Goal: Task Accomplishment & Management: Manage account settings

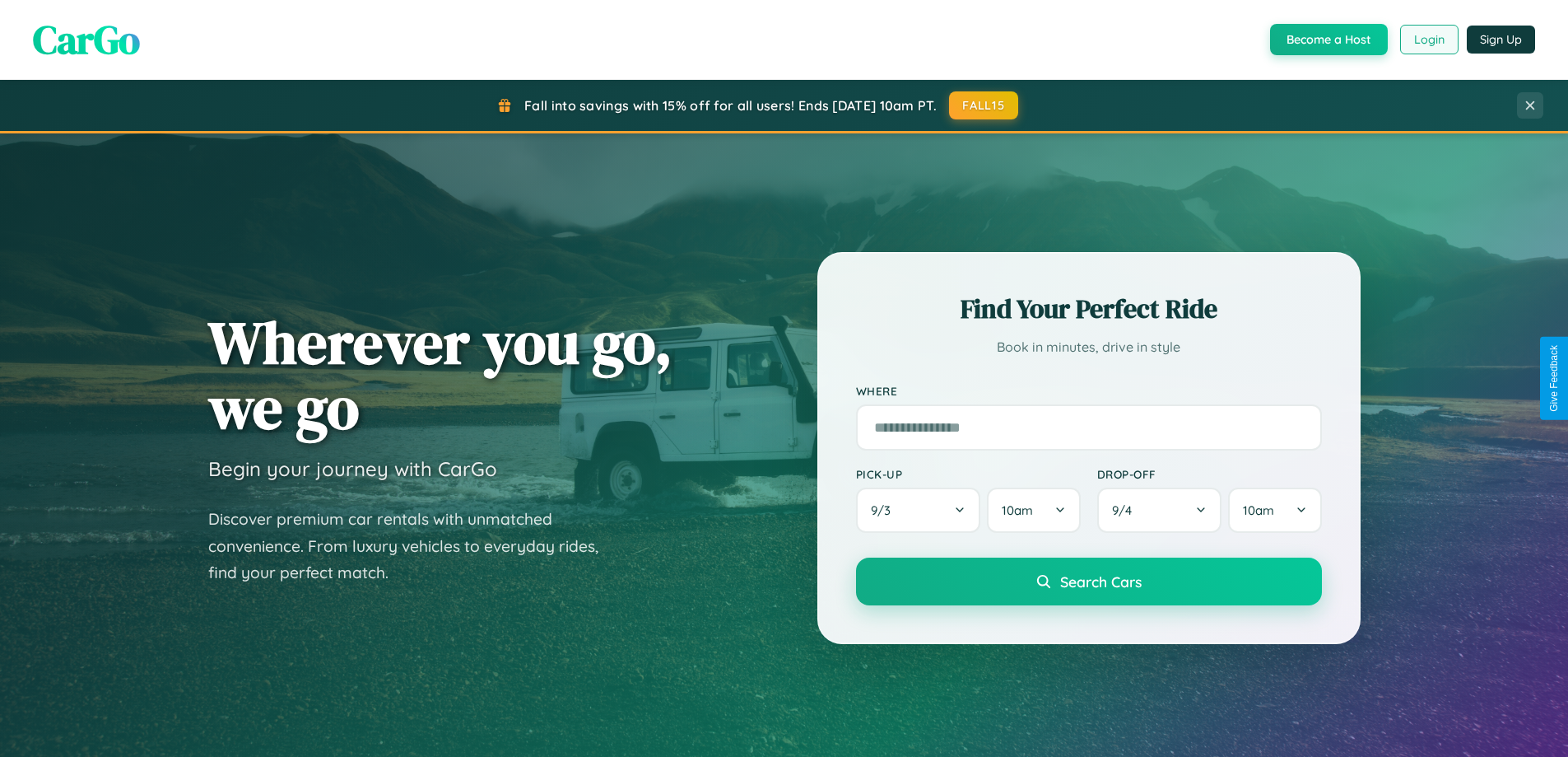
click at [1428, 39] on button "Login" at bounding box center [1429, 40] width 58 height 30
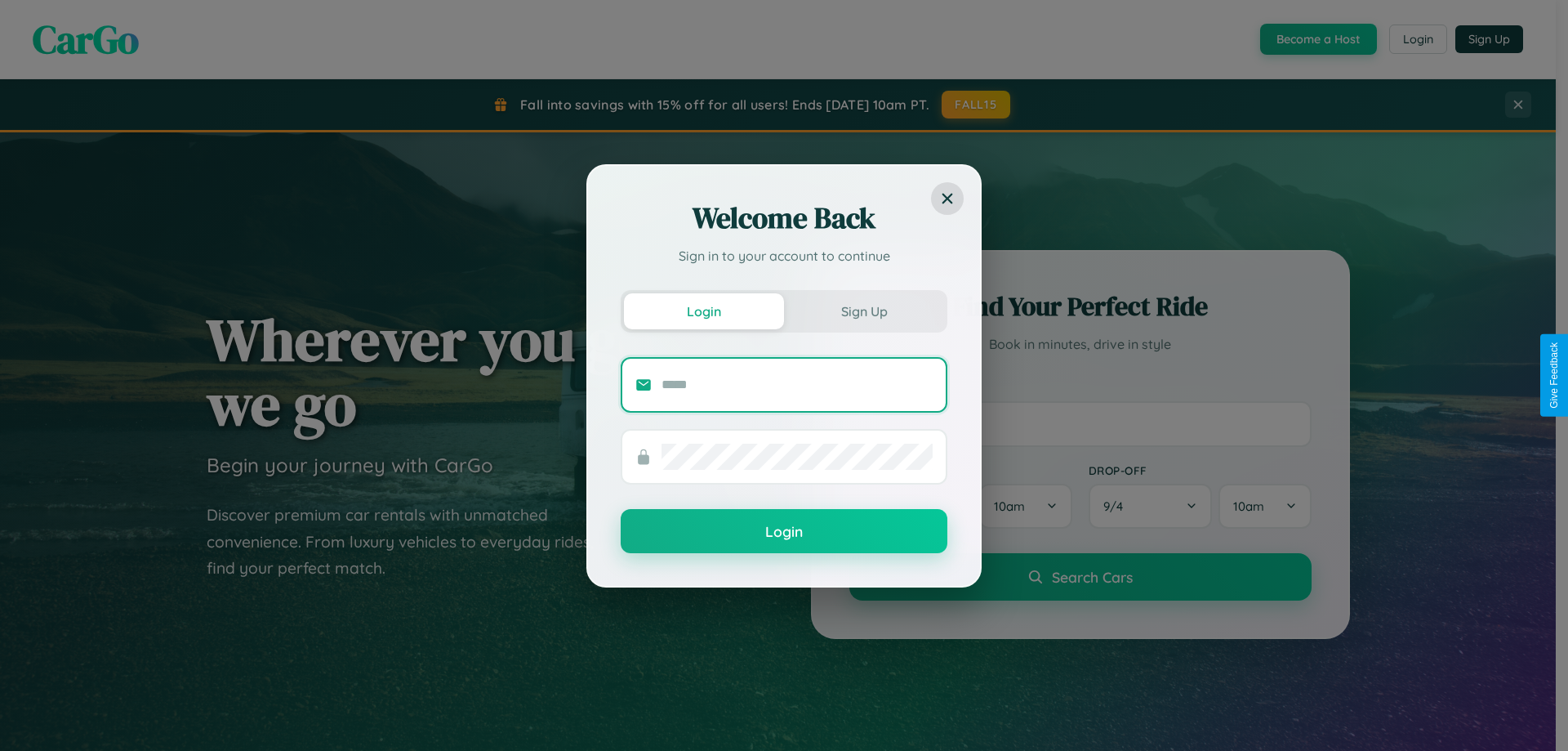
click at [797, 384] on input "text" at bounding box center [797, 385] width 271 height 26
type input "**********"
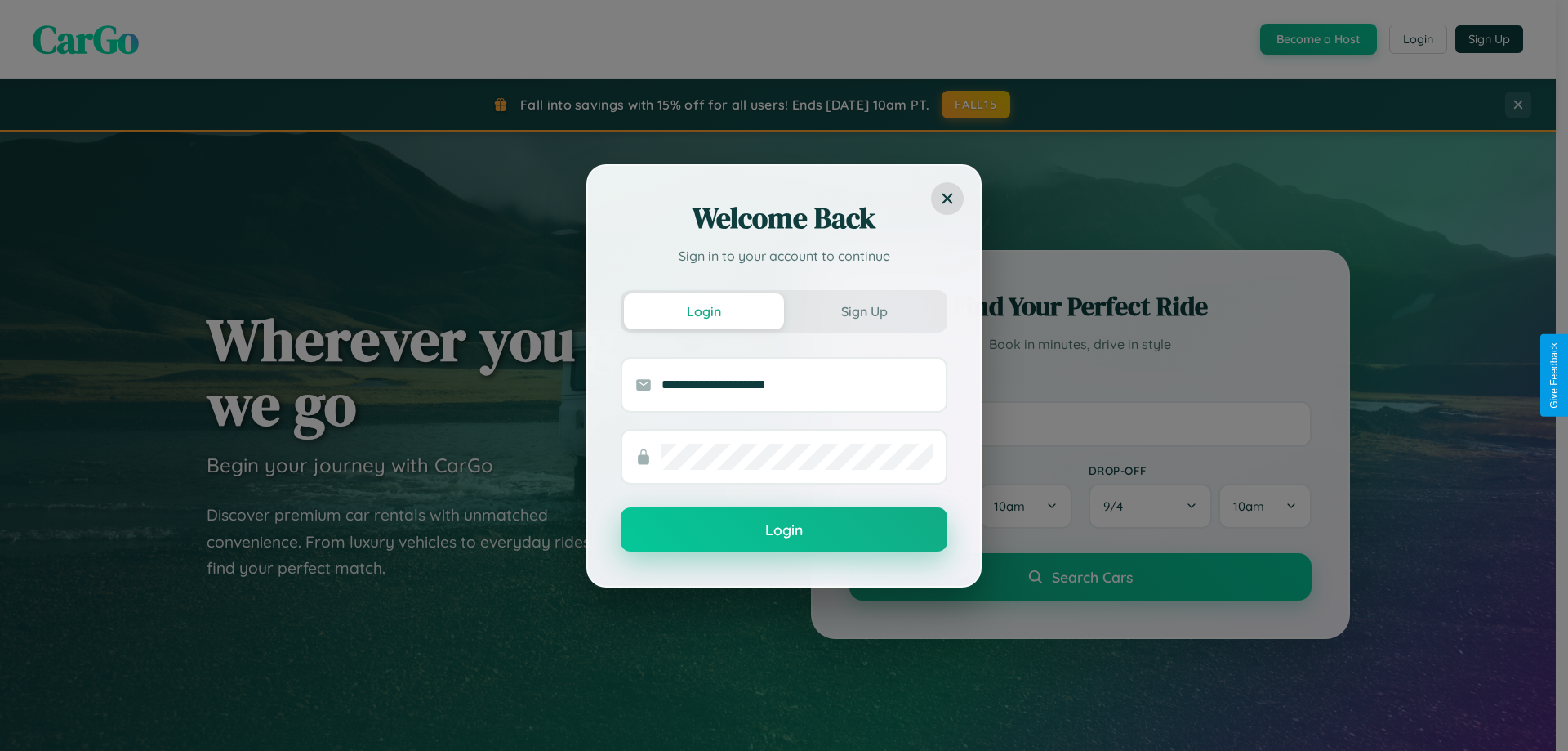
click at [784, 530] on button "Login" at bounding box center [784, 529] width 327 height 44
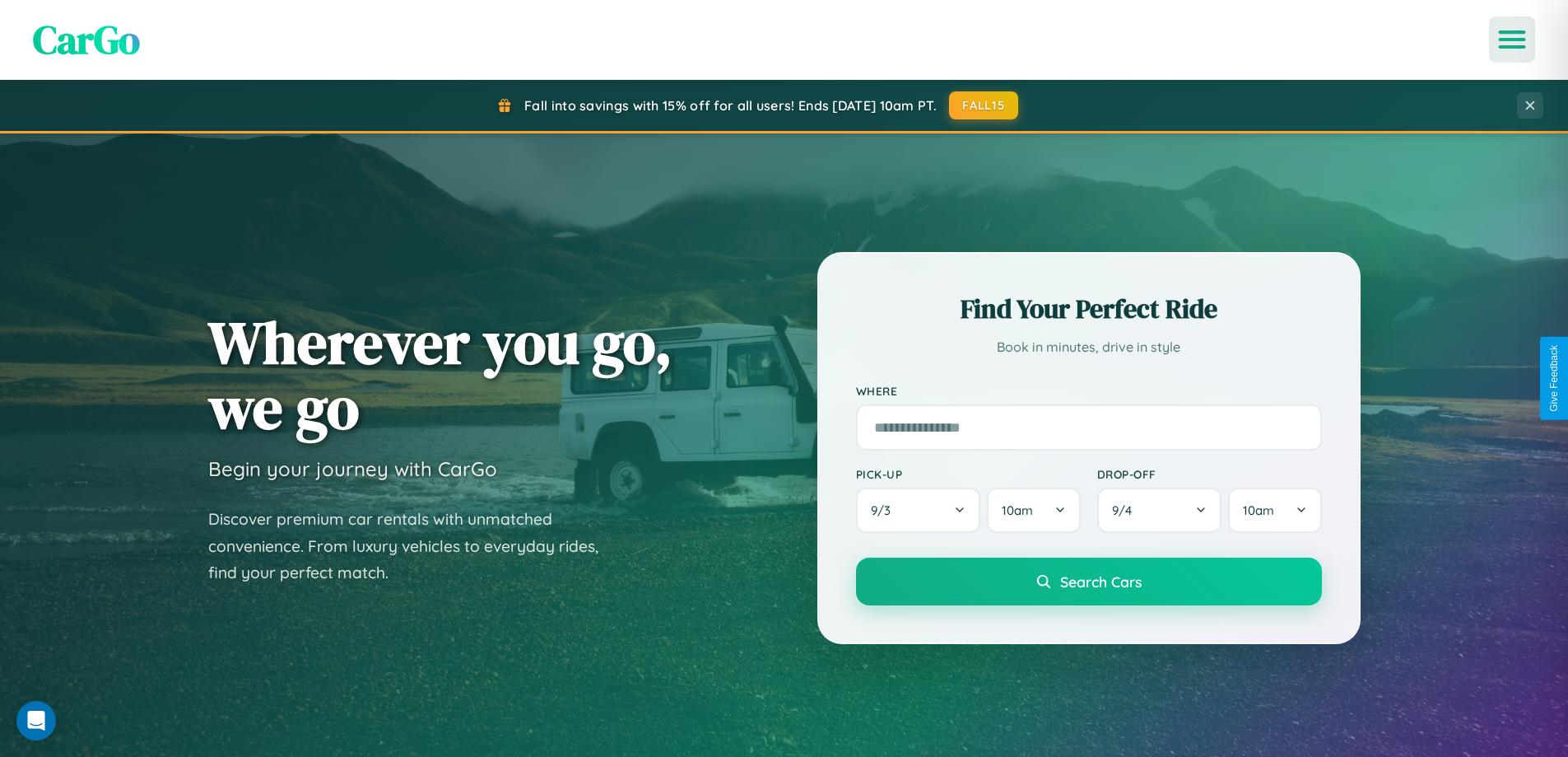
click at [1512, 39] on icon "Open menu" at bounding box center [1512, 40] width 24 height 15
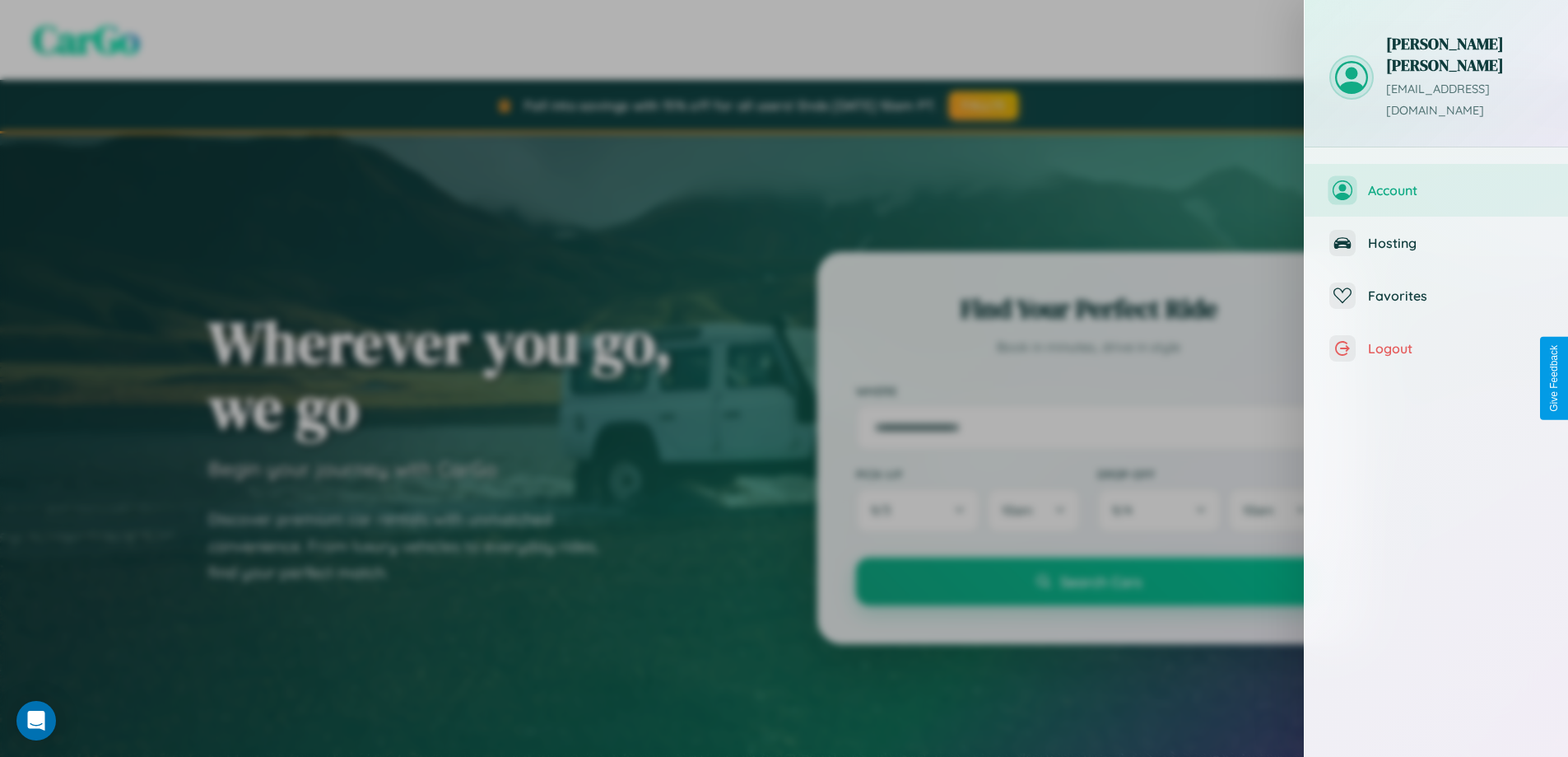
click at [1437, 182] on span "Account" at bounding box center [1456, 191] width 176 height 17
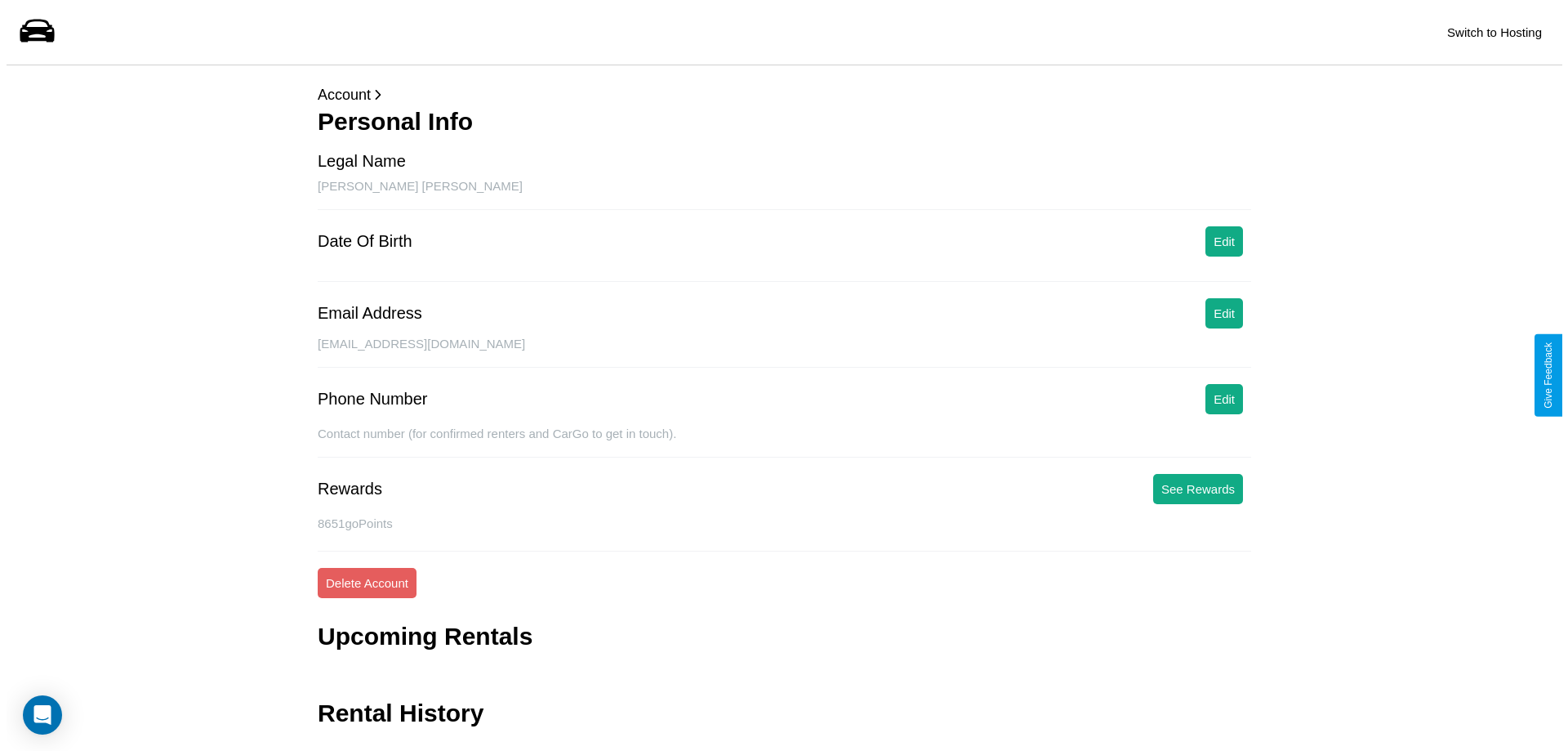
scroll to position [39, 0]
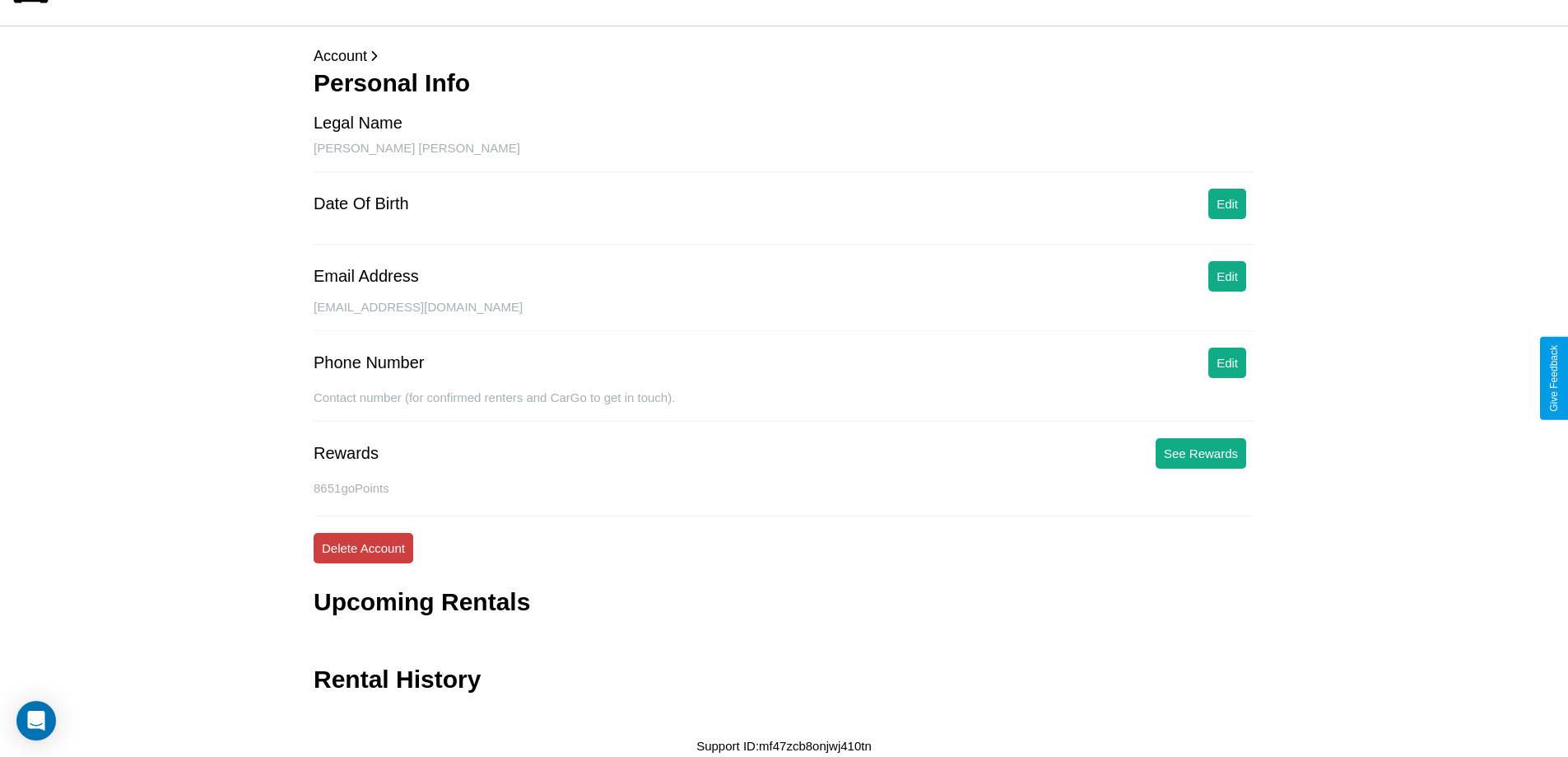
click at [363, 548] on button "Delete Account" at bounding box center [364, 548] width 100 height 31
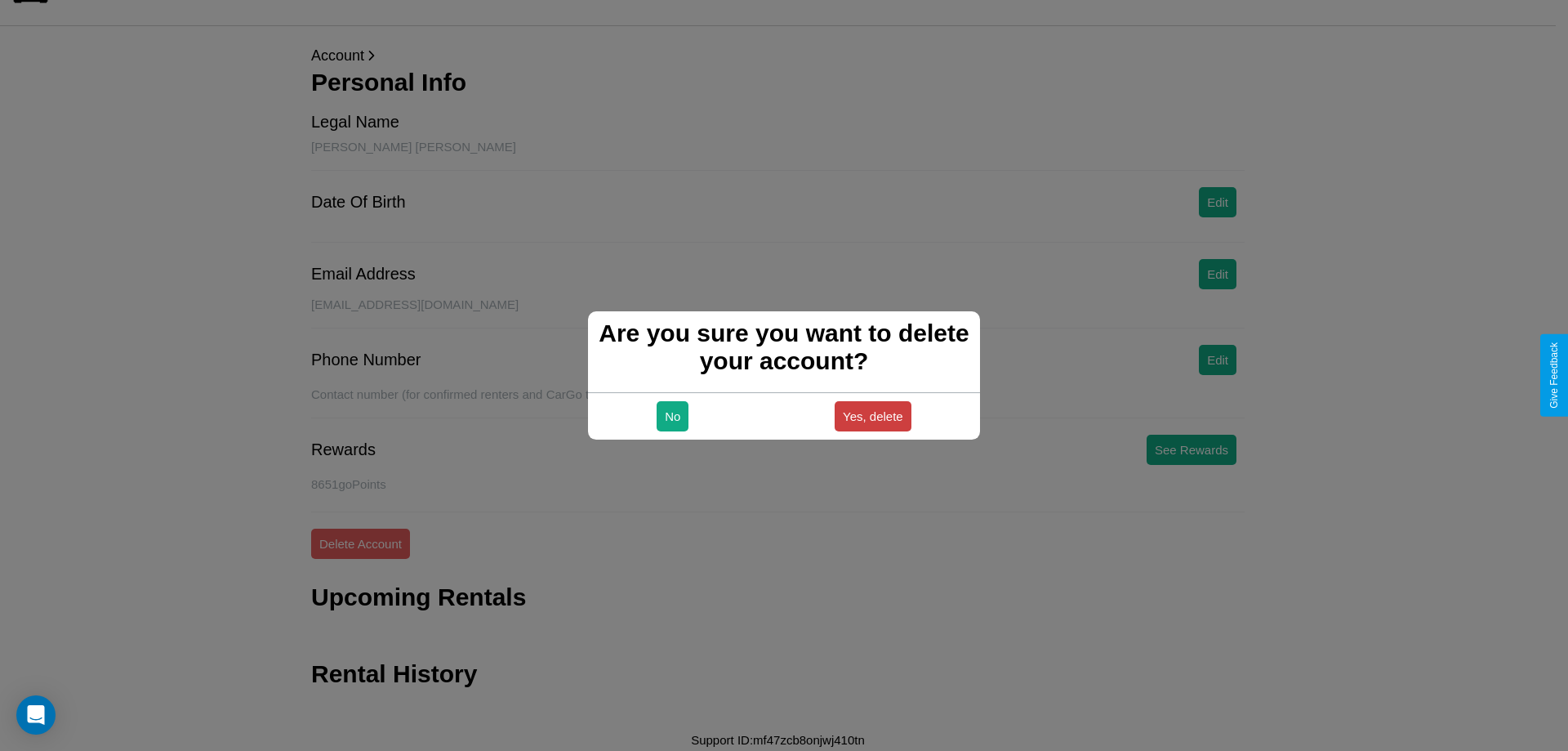
click at [872, 416] on button "Yes, delete" at bounding box center [873, 416] width 77 height 31
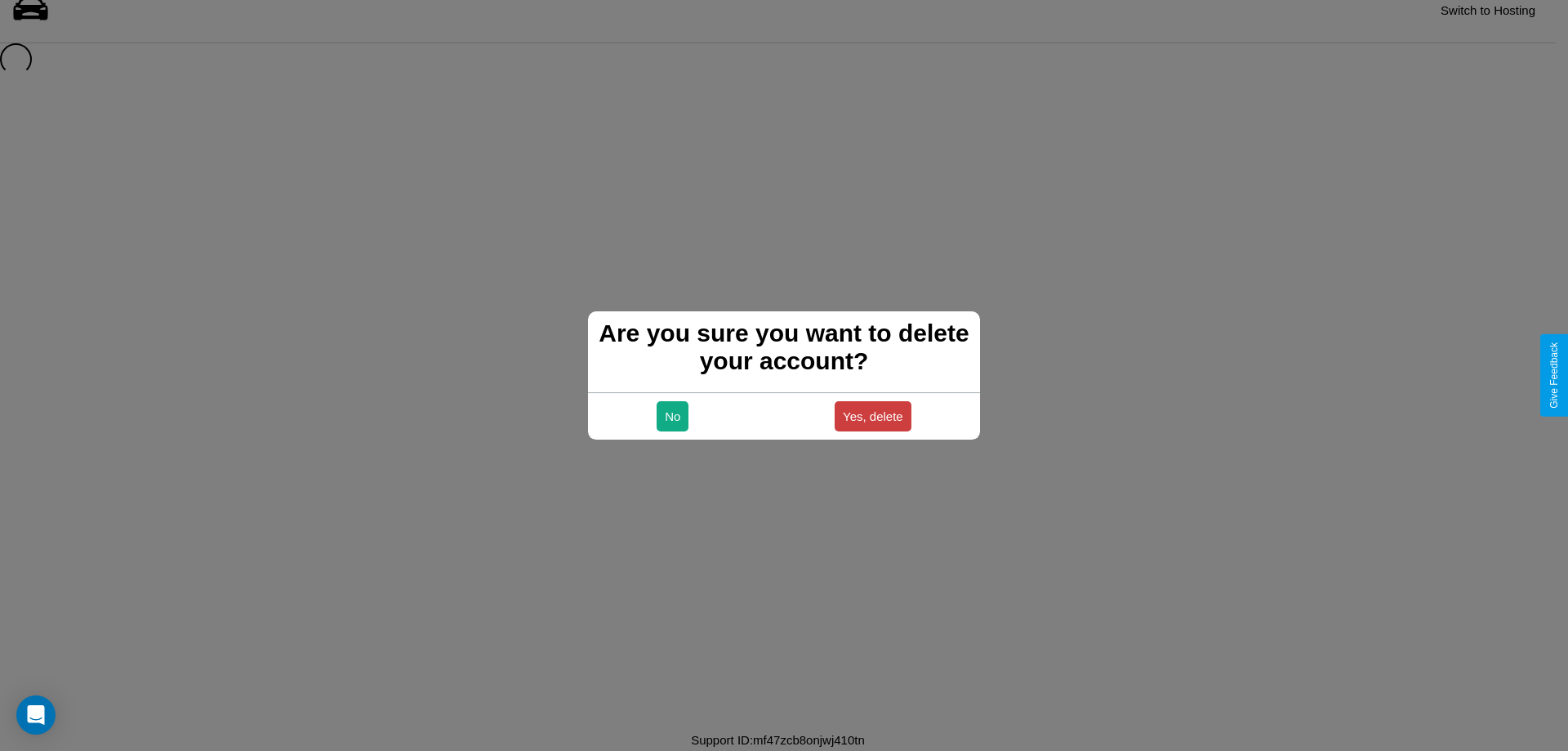
scroll to position [22, 0]
